Goal: Information Seeking & Learning: Get advice/opinions

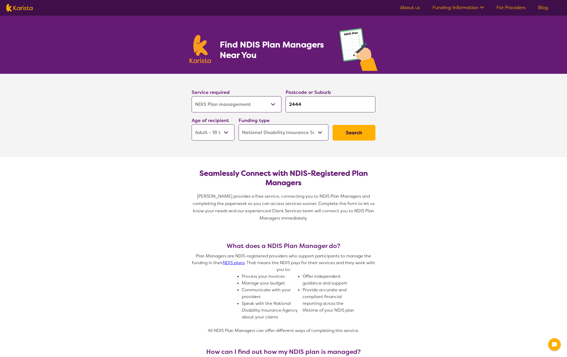
select select "NDIS Plan management"
select select "AD"
select select "NDIS"
select select "NDIS Plan management"
select select "AD"
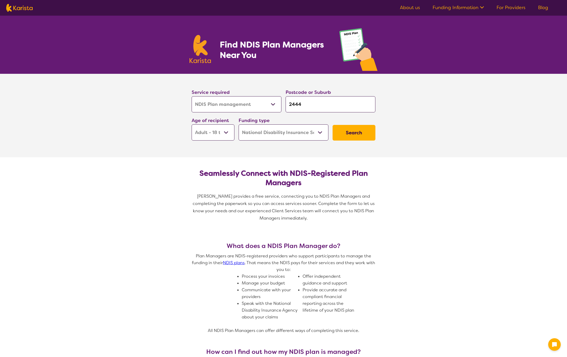
select select "NDIS"
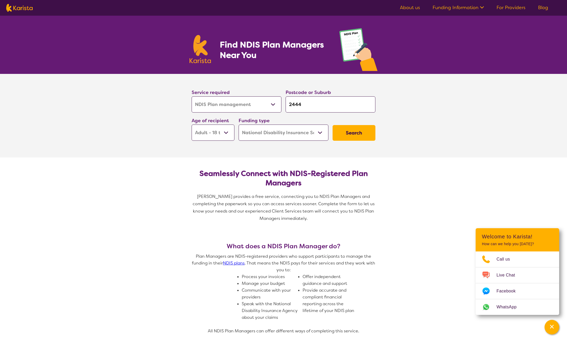
click at [364, 128] on button "Search" at bounding box center [353, 133] width 43 height 16
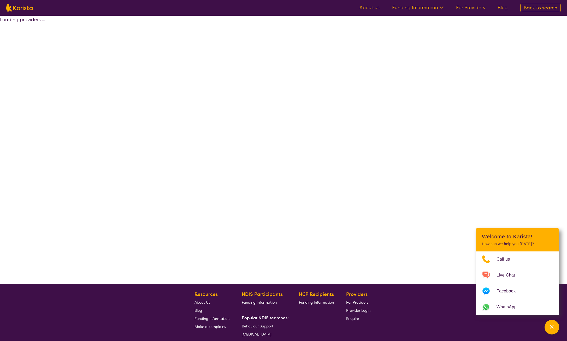
select select "by_score"
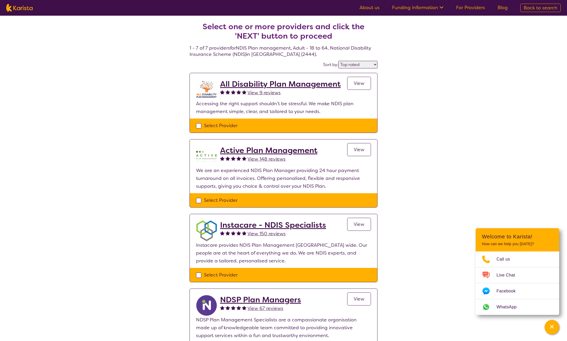
click at [266, 91] on span "View 9 reviews" at bounding box center [263, 92] width 33 height 6
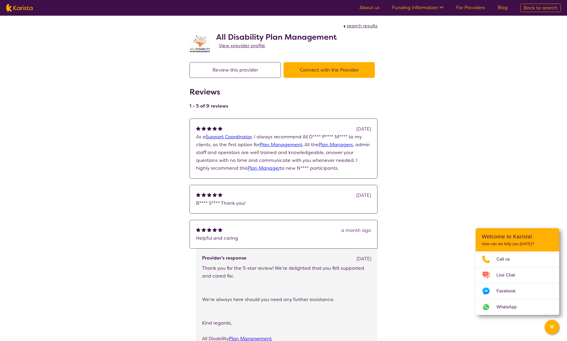
drag, startPoint x: 328, startPoint y: 168, endPoint x: 188, endPoint y: 123, distance: 147.1
drag, startPoint x: 188, startPoint y: 123, endPoint x: 228, endPoint y: 149, distance: 47.8
copy div "[DATE] As a Support Coordinator , I always recommend All D**** P**** M**** to m…"
click at [402, 136] on div "search results All Disability Plan Management View provider profile Review this…" at bounding box center [283, 331] width 567 height 630
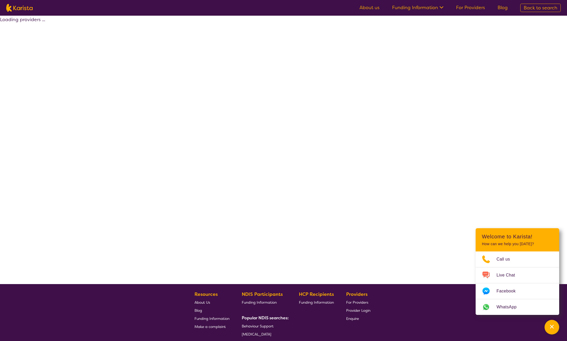
select select "by_score"
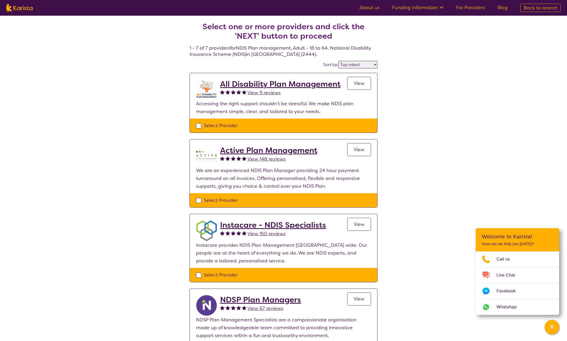
click at [437, 138] on div "Select one or more providers and click the 'NEXT' button to proceed 1 - 7 of 7 …" at bounding box center [283, 307] width 567 height 582
